Goal: Transaction & Acquisition: Obtain resource

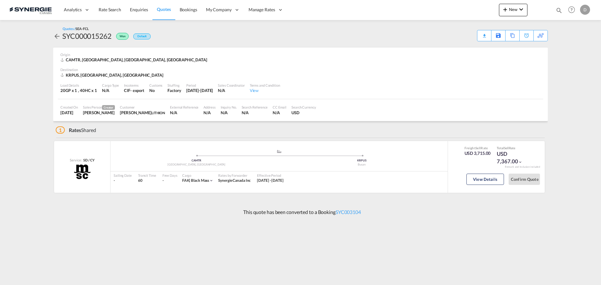
click at [558, 10] on md-icon "icon-magnify" at bounding box center [558, 10] width 7 height 7
drag, startPoint x: 455, startPoint y: 10, endPoint x: 458, endPoint y: 15, distance: 6.0
click at [455, 10] on select "Bookings Quotes Enquiries" at bounding box center [459, 10] width 30 height 11
select select "Quotes"
click at [444, 5] on select "Bookings Quotes Enquiries" at bounding box center [459, 10] width 30 height 11
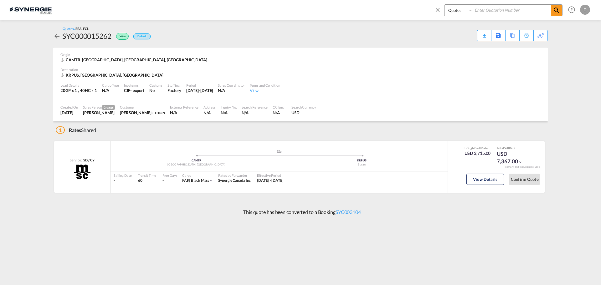
click at [493, 12] on input at bounding box center [512, 10] width 78 height 11
type input "15121"
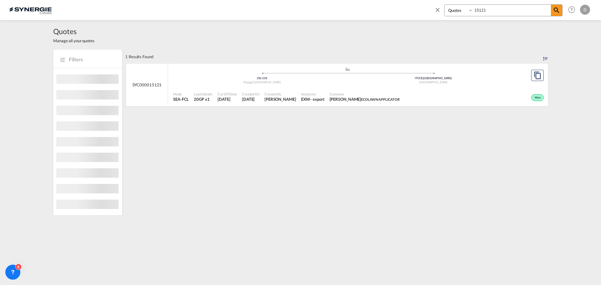
click at [310, 100] on div "- export" at bounding box center [317, 99] width 14 height 6
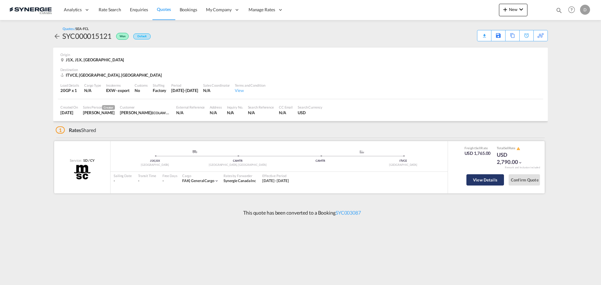
click at [479, 180] on button "View Details" at bounding box center [485, 179] width 38 height 11
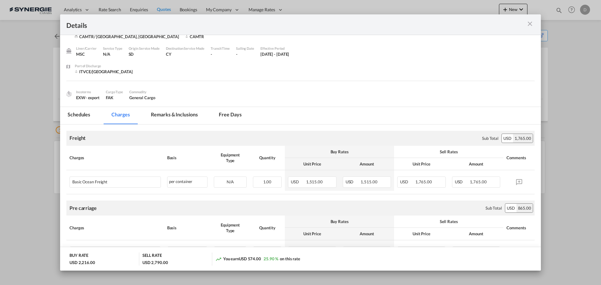
scroll to position [31, 0]
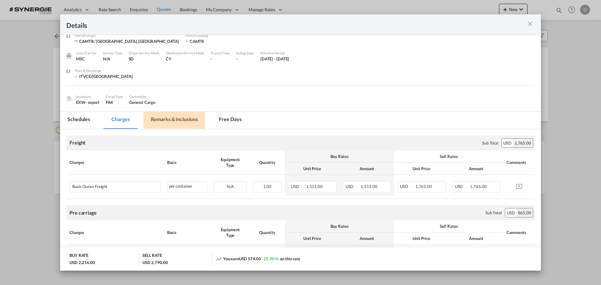
click at [188, 117] on md-tab-item "Remarks & Inclusions" at bounding box center [174, 120] width 62 height 17
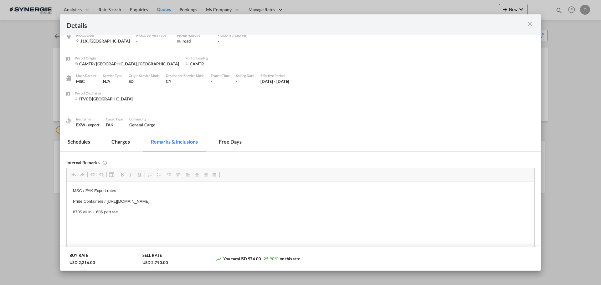
scroll to position [0, 0]
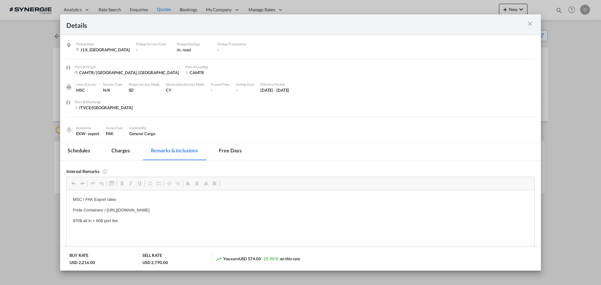
click at [532, 26] on md-icon "icon-close m-3 fg-AAA8AD cursor" at bounding box center [530, 24] width 8 height 8
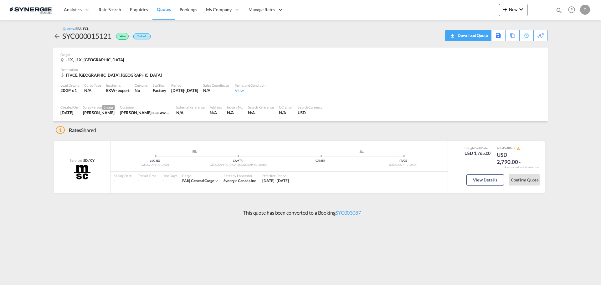
click at [485, 36] on div "Download Quote" at bounding box center [472, 35] width 32 height 10
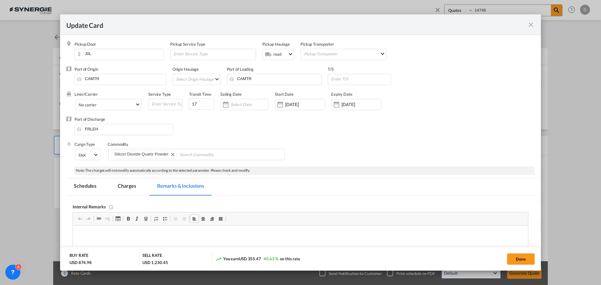
select select "Quotes"
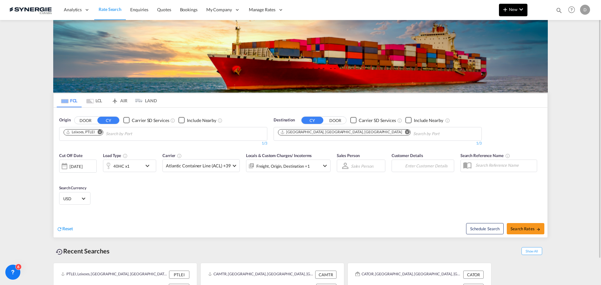
click at [507, 13] on button "New" at bounding box center [513, 10] width 28 height 13
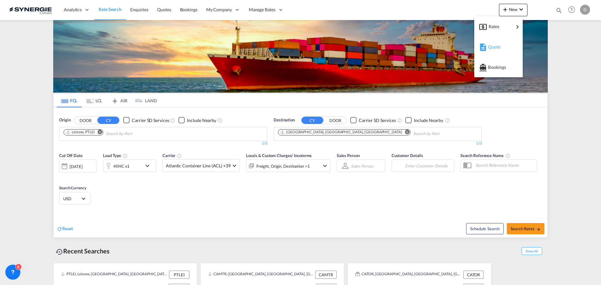
click at [494, 46] on span "Quote" at bounding box center [491, 47] width 7 height 13
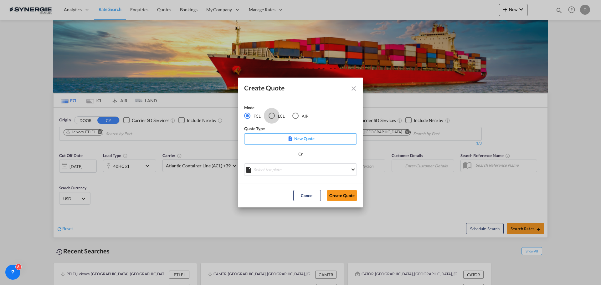
click at [272, 115] on div "LCL" at bounding box center [271, 116] width 6 height 6
click at [306, 170] on md-select "Select template *NEW* UBV [GEOGRAPHIC_DATA] consol LCL [PERSON_NAME] | [DATE] N…" at bounding box center [300, 169] width 113 height 13
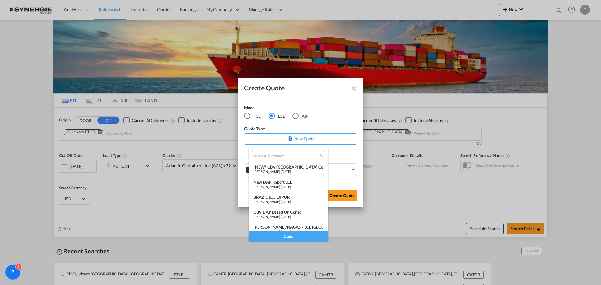
click at [290, 181] on div "New DAP Import LCL" at bounding box center [288, 182] width 70 height 5
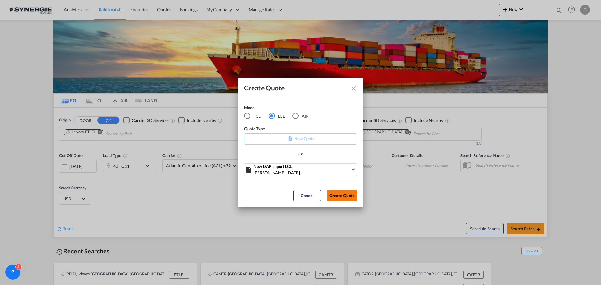
click at [348, 195] on button "Create Quote" at bounding box center [342, 195] width 30 height 11
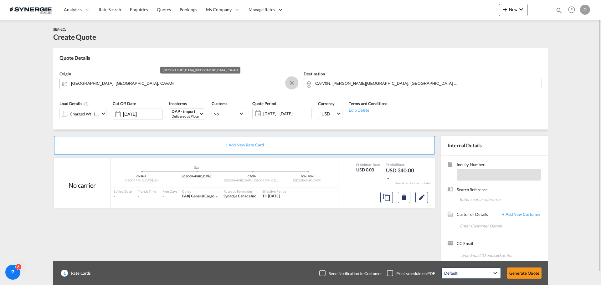
click at [291, 81] on button "Clear Input" at bounding box center [291, 82] width 9 height 9
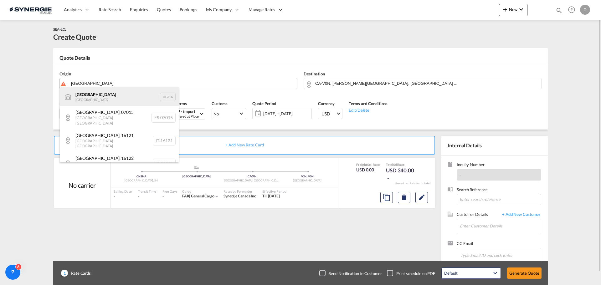
click at [86, 92] on div "[GEOGRAPHIC_DATA] [GEOGRAPHIC_DATA] [GEOGRAPHIC_DATA]" at bounding box center [119, 96] width 119 height 19
type input "[GEOGRAPHIC_DATA], [GEOGRAPHIC_DATA]"
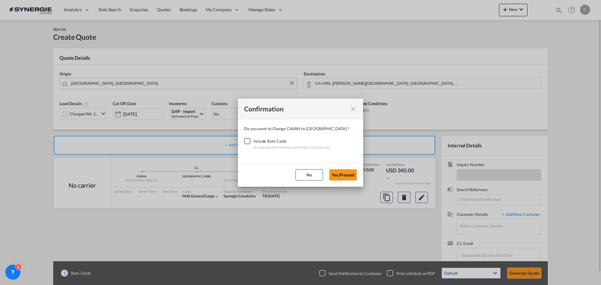
click at [249, 140] on div "Checkbox No Ink" at bounding box center [247, 141] width 6 height 6
click at [343, 171] on button "Yes,Proceed" at bounding box center [343, 174] width 28 height 11
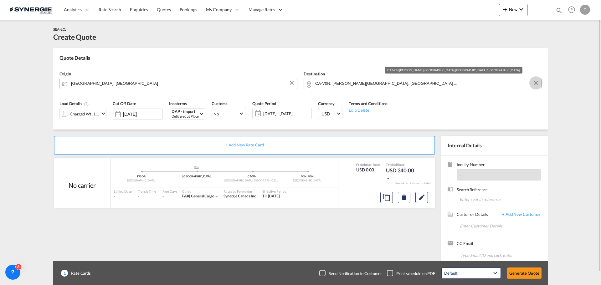
click at [535, 82] on button "Clear Input" at bounding box center [535, 82] width 9 height 9
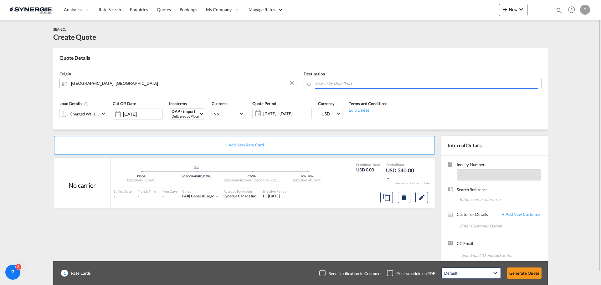
paste input "[GEOGRAPHIC_DATA]"
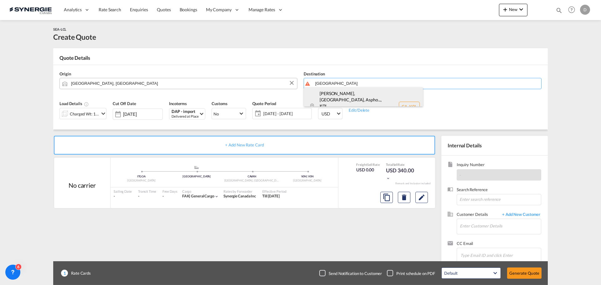
click at [346, 99] on div "Apsley, [GEOGRAPHIC_DATA], Aspho... , K0L [GEOGRAPHIC_DATA] [GEOGRAPHIC_DATA] […" at bounding box center [363, 106] width 119 height 38
type input "CA-[GEOGRAPHIC_DATA], [GEOGRAPHIC_DATA], [GEOGRAPHIC_DATA], [GEOGRAPHIC_DATA]-[…"
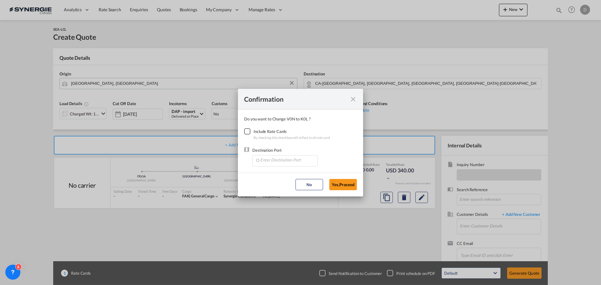
click at [246, 132] on div "Checkbox No Ink" at bounding box center [247, 131] width 6 height 6
click at [295, 160] on input "Enter Destination Port" at bounding box center [286, 159] width 62 height 9
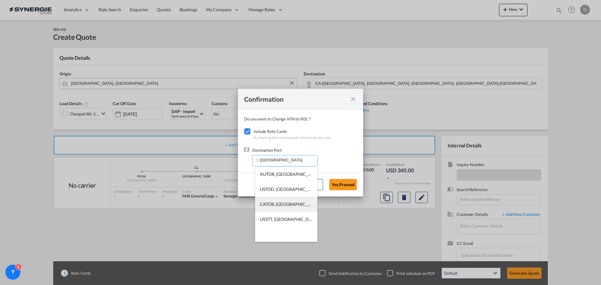
click at [295, 202] on span "CATOR, [GEOGRAPHIC_DATA], [GEOGRAPHIC_DATA], [GEOGRAPHIC_DATA], [GEOGRAPHIC_DAT…" at bounding box center [382, 203] width 244 height 5
type input "CATOR, [GEOGRAPHIC_DATA], [GEOGRAPHIC_DATA], [GEOGRAPHIC_DATA], [GEOGRAPHIC_DAT…"
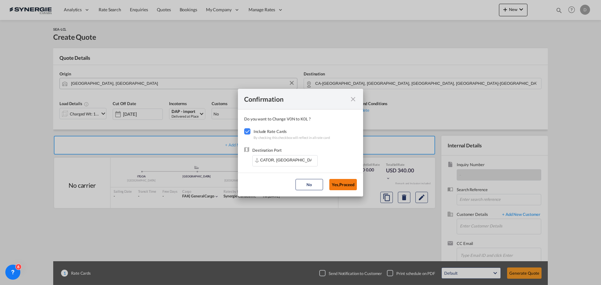
click at [347, 186] on button "Yes,Proceed" at bounding box center [343, 184] width 28 height 11
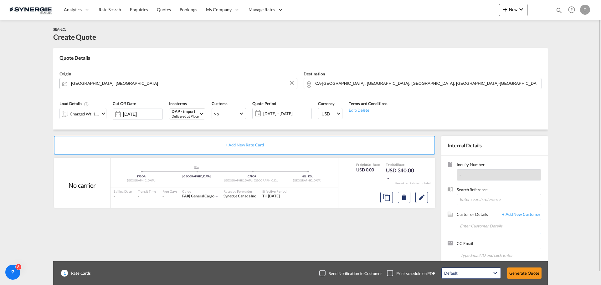
click at [478, 226] on input "Enter Customer Details" at bounding box center [499, 226] width 81 height 14
paste input "[PERSON_NAME][EMAIL_ADDRESS][PERSON_NAME][DOMAIN_NAME]"
click at [485, 204] on div "[PERSON_NAME] [PERSON_NAME][EMAIL_ADDRESS][PERSON_NAME][DOMAIN_NAME] | DB GROUP…" at bounding box center [518, 210] width 119 height 17
type input "DB GROUP SPA, [PERSON_NAME], [PERSON_NAME][EMAIL_ADDRESS][PERSON_NAME][DOMAIN_N…"
click at [423, 201] on button "Edit" at bounding box center [421, 197] width 13 height 11
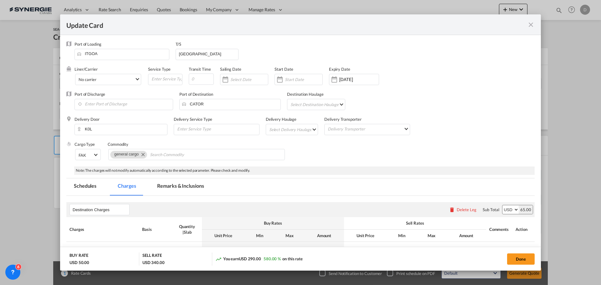
select select "flat"
select select "per_kg"
select select "per_shipment"
select select "per_pallet"
select select "per_bl"
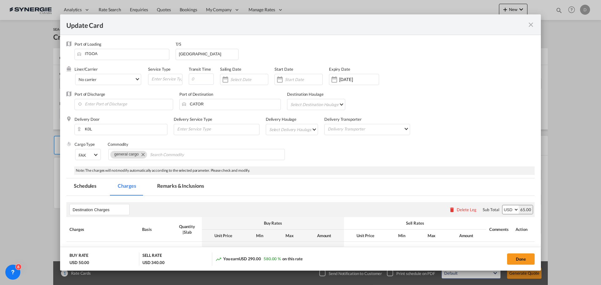
select select "per_bl"
select select "per_shipment"
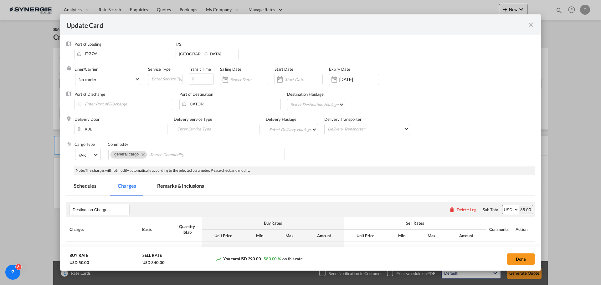
select select "per_shipment"
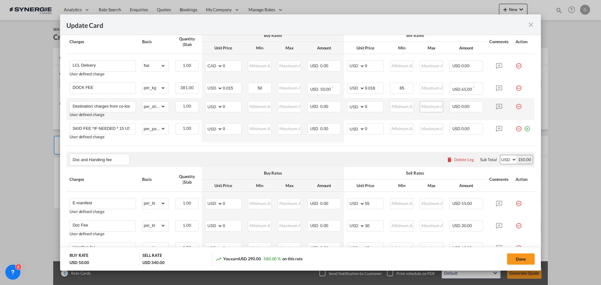
scroll to position [156, 0]
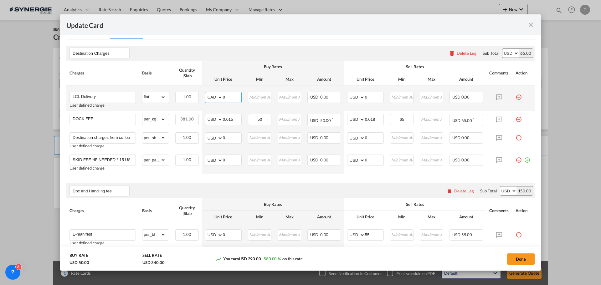
click at [219, 97] on select "AED AFN ALL AMD ANG AOA ARS AUD AWG AZN BAM BBD BDT BGN BHD BIF BMD BND [PERSON…" at bounding box center [214, 97] width 16 height 9
click at [206, 93] on select "AED AFN ALL AMD ANG AOA ARS AUD AWG AZN BAM BBD BDT BGN BHD BIF BMD BND [PERSON…" at bounding box center [214, 97] width 16 height 9
click at [218, 97] on select "AED AFN ALL AMD ANG AOA ARS AUD AWG AZN BAM BBD BDT BGN BHD BIF BMD BND [PERSON…" at bounding box center [214, 97] width 16 height 9
select select "string:USD"
click at [206, 93] on select "AED AFN ALL AMD ANG AOA ARS AUD AWG AZN BAM BBD BDT BGN BHD BIF BMD BND [PERSON…" at bounding box center [214, 97] width 16 height 9
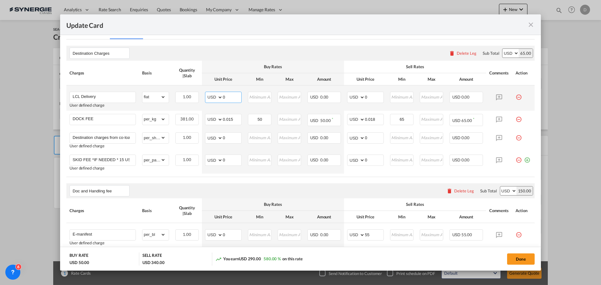
drag, startPoint x: 221, startPoint y: 97, endPoint x: 236, endPoint y: 97, distance: 14.7
click at [236, 97] on input "0" at bounding box center [232, 96] width 18 height 9
type input "313"
click at [365, 96] on input "400" at bounding box center [374, 96] width 18 height 9
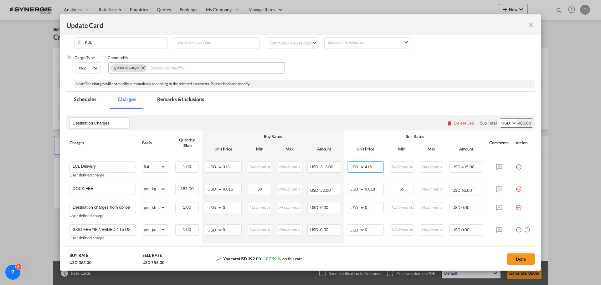
scroll to position [63, 0]
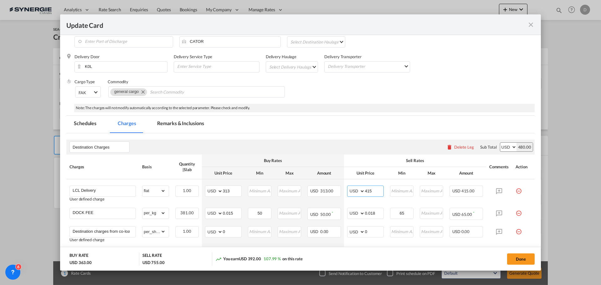
type input "415"
click at [186, 125] on md-tab-item "Remarks & Inclusions" at bounding box center [181, 124] width 62 height 17
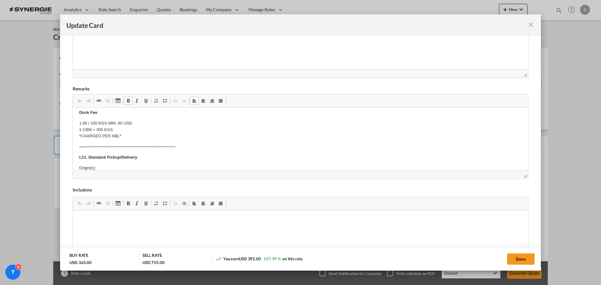
scroll to position [125, 0]
click at [115, 137] on p "Origin(s): Destination(s):" at bounding box center [300, 140] width 442 height 13
click at [111, 144] on body "E Manifest (ACI): Applicable if Synergie is responsible to submit Per E-manifes…" at bounding box center [300, 184] width 442 height 390
click at [110, 144] on p "Origin(s): Toronto Destination(s):" at bounding box center [300, 140] width 442 height 13
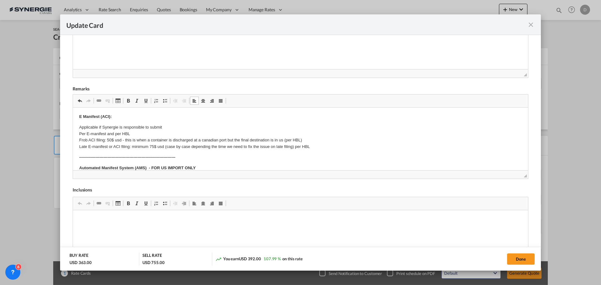
scroll to position [0, 0]
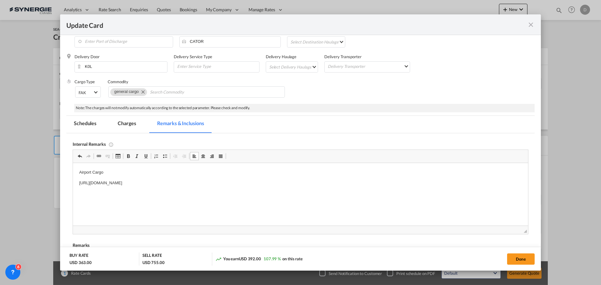
click at [133, 242] on div "Remarks" at bounding box center [300, 244] width 455 height 5
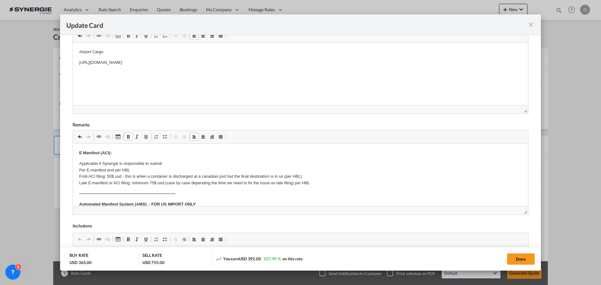
scroll to position [27, 0]
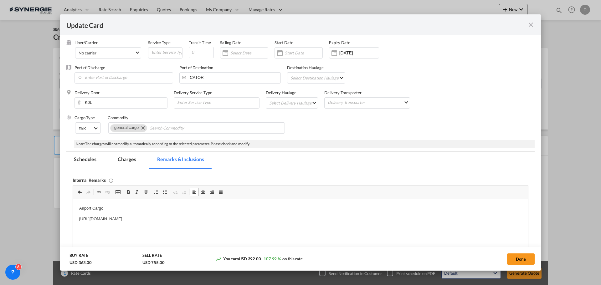
click at [129, 158] on md-tab-item "Charges" at bounding box center [126, 160] width 33 height 17
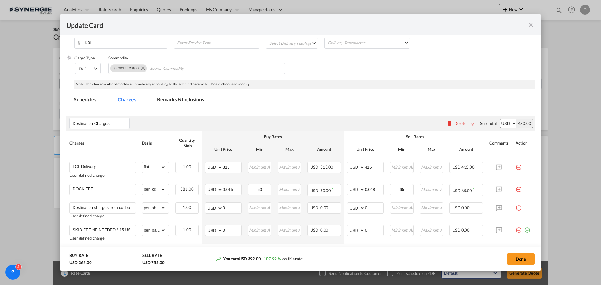
scroll to position [152, 0]
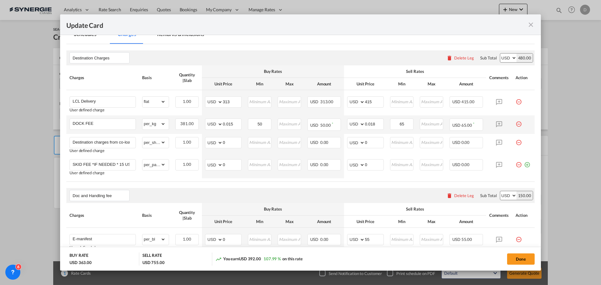
click at [515, 124] on md-icon "icon-minus-circle-outline red-400-fg pt-7" at bounding box center [518, 122] width 6 height 6
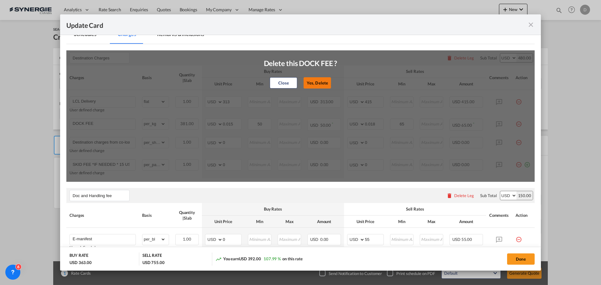
click at [313, 83] on button "Yes, Delete" at bounding box center [317, 82] width 28 height 11
type input "Destination charges from co-loader at cost if any"
select select "per_shipment"
type input "0"
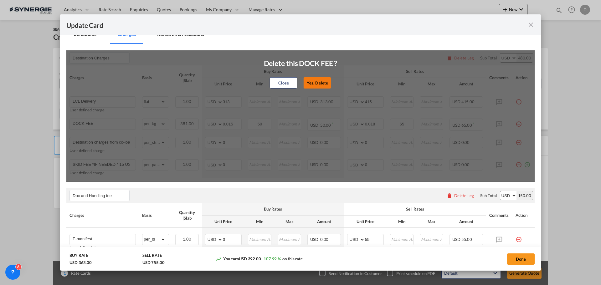
type input "SKID FEE *IF NEEDED * 15 USD PER SKID"
select select "per_pallet"
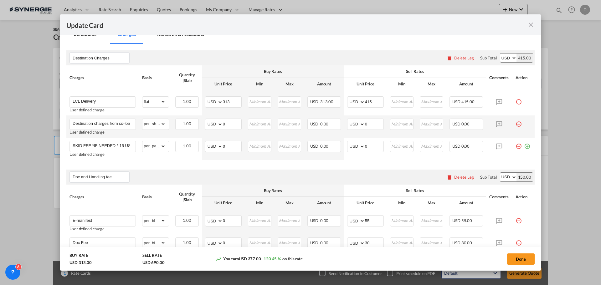
click at [516, 124] on md-icon "icon-minus-circle-outline red-400-fg pt-7" at bounding box center [518, 122] width 6 height 6
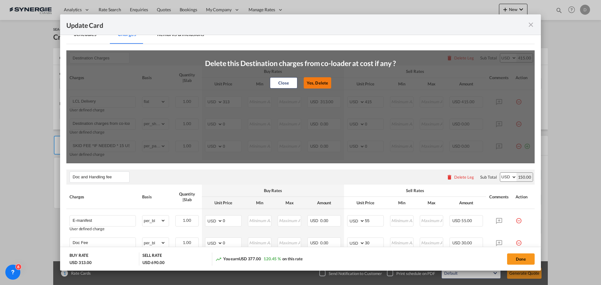
click at [320, 81] on button "Yes, Delete" at bounding box center [317, 82] width 28 height 11
type input "SKID FEE *IF NEEDED * 15 USD PER SKID"
select select "per_pallet"
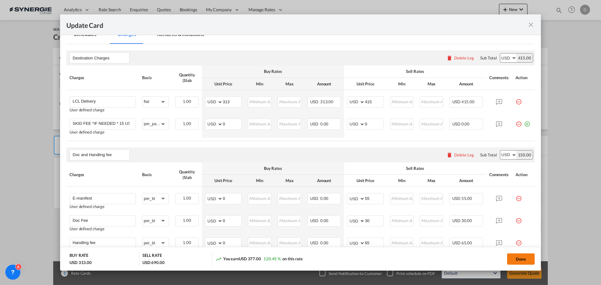
click at [518, 257] on button "Done" at bounding box center [521, 258] width 28 height 11
type input "[DATE]"
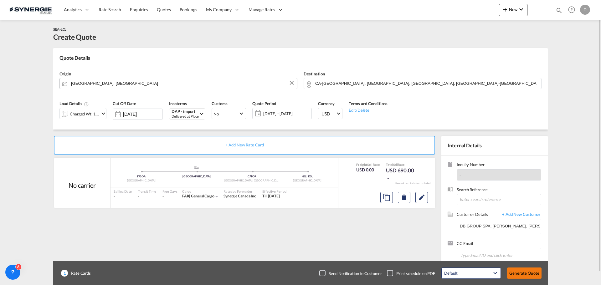
click at [522, 271] on button "Generate Quote" at bounding box center [524, 272] width 34 height 11
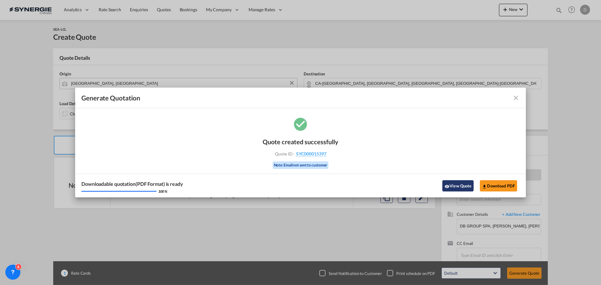
click at [454, 187] on button "View Quote" at bounding box center [457, 185] width 31 height 11
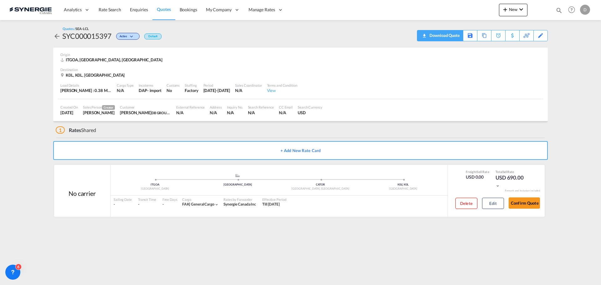
click at [453, 38] on div "Download Quote" at bounding box center [444, 35] width 32 height 10
